Goal: Information Seeking & Learning: Learn about a topic

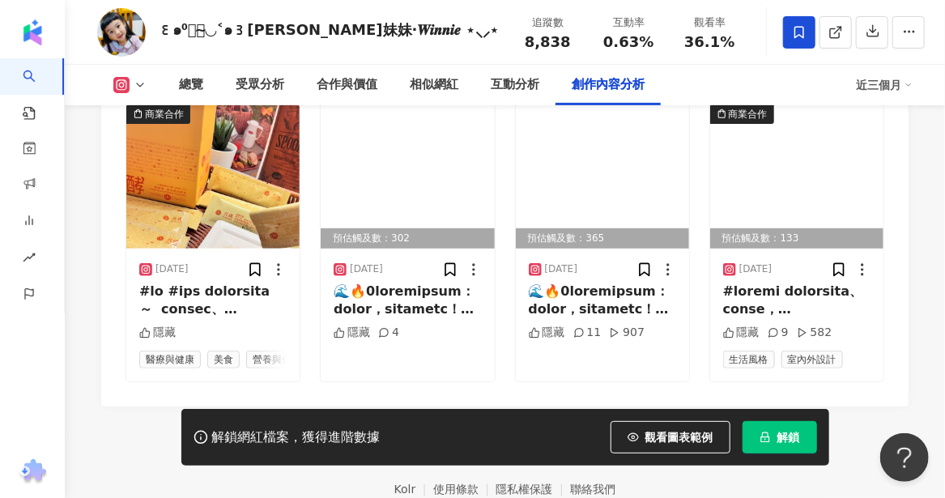
scroll to position [5002, 0]
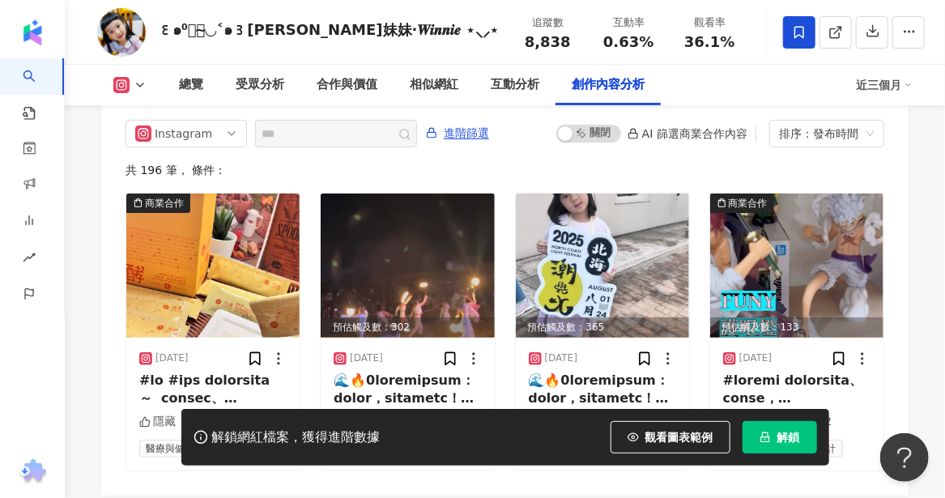
click at [87, 461] on div "解鎖網紅檔案，獲得進階數據 觀看圖表範例 解鎖" at bounding box center [472, 437] width 945 height 57
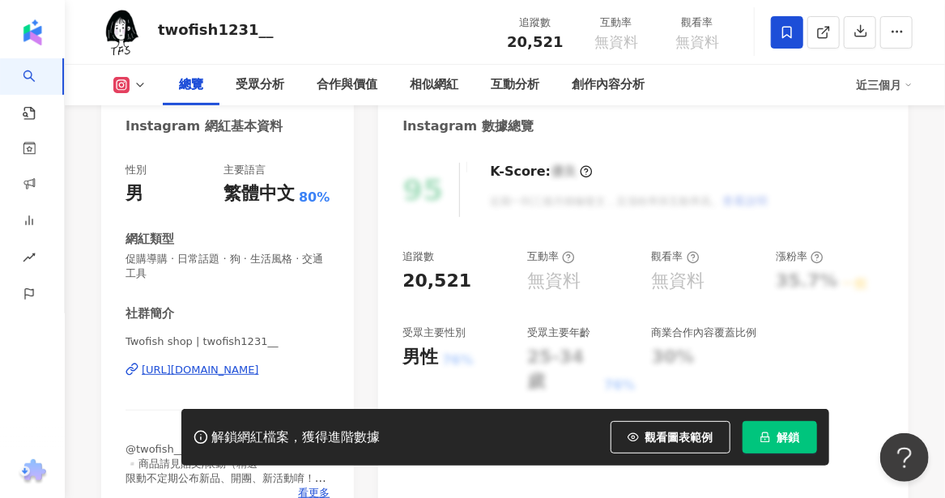
click at [166, 369] on div "[URL][DOMAIN_NAME]" at bounding box center [200, 370] width 117 height 15
drag, startPoint x: 190, startPoint y: 370, endPoint x: 207, endPoint y: 364, distance: 17.9
click at [190, 370] on div "https://www.instagram.com/twofish1231__/" at bounding box center [200, 370] width 117 height 15
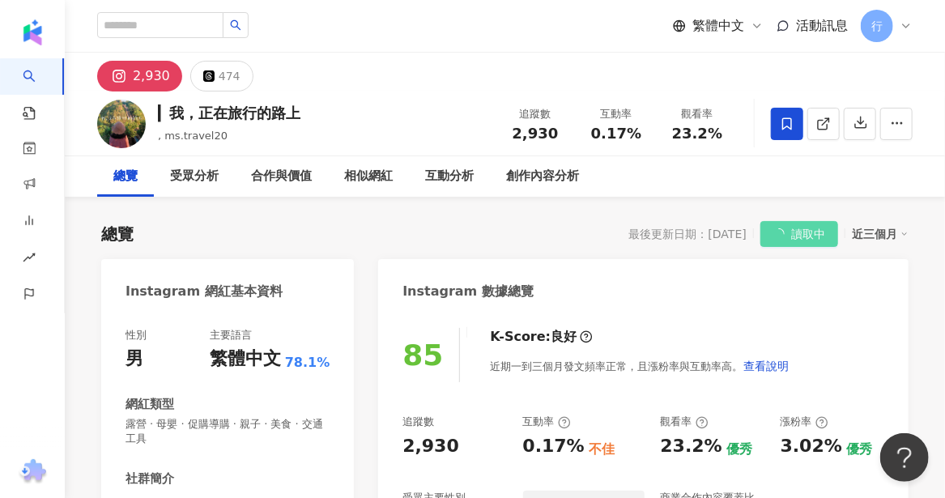
scroll to position [162, 0]
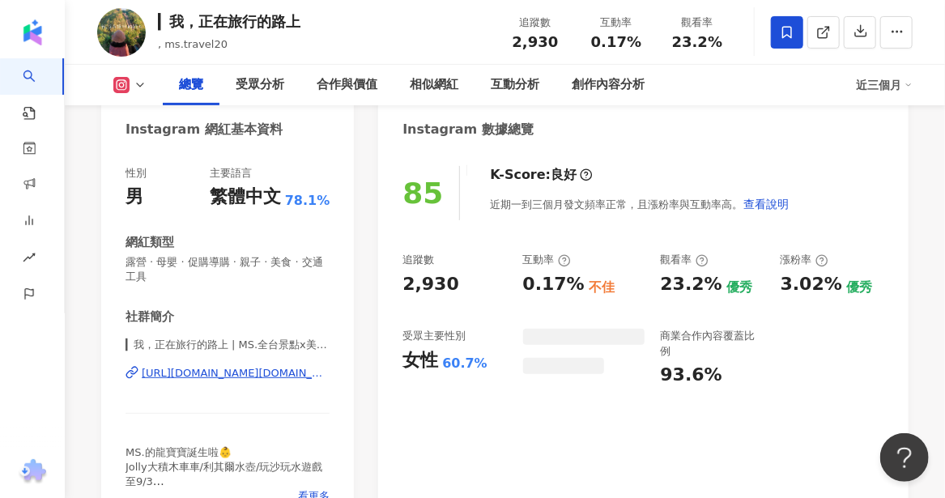
click at [163, 377] on div "https://www.instagram.com/ms.travel20/" at bounding box center [236, 373] width 188 height 15
